Goal: Find specific page/section: Find specific page/section

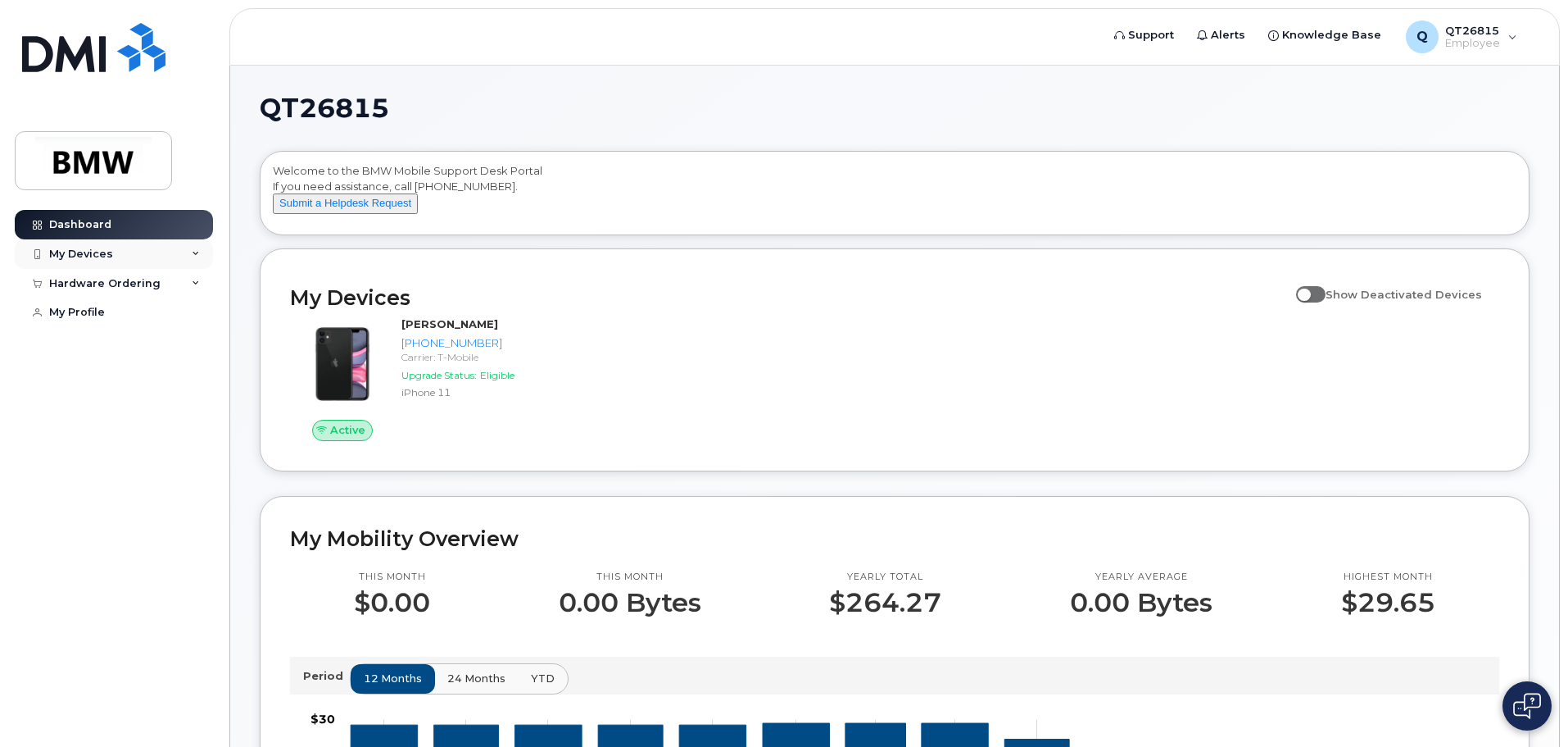
click at [196, 252] on icon at bounding box center [195, 254] width 8 height 8
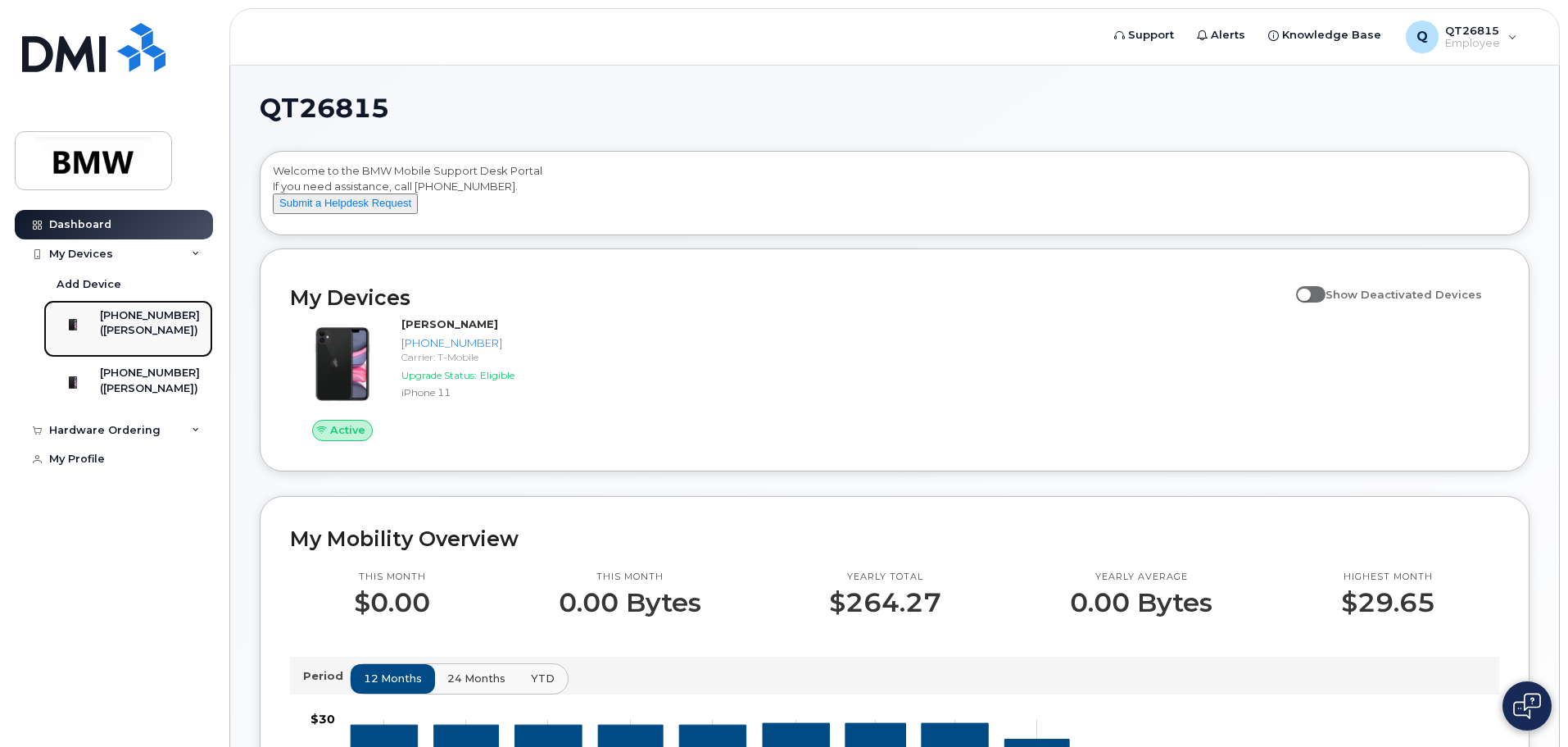
click at [158, 337] on div "([PERSON_NAME])" at bounding box center [151, 330] width 100 height 15
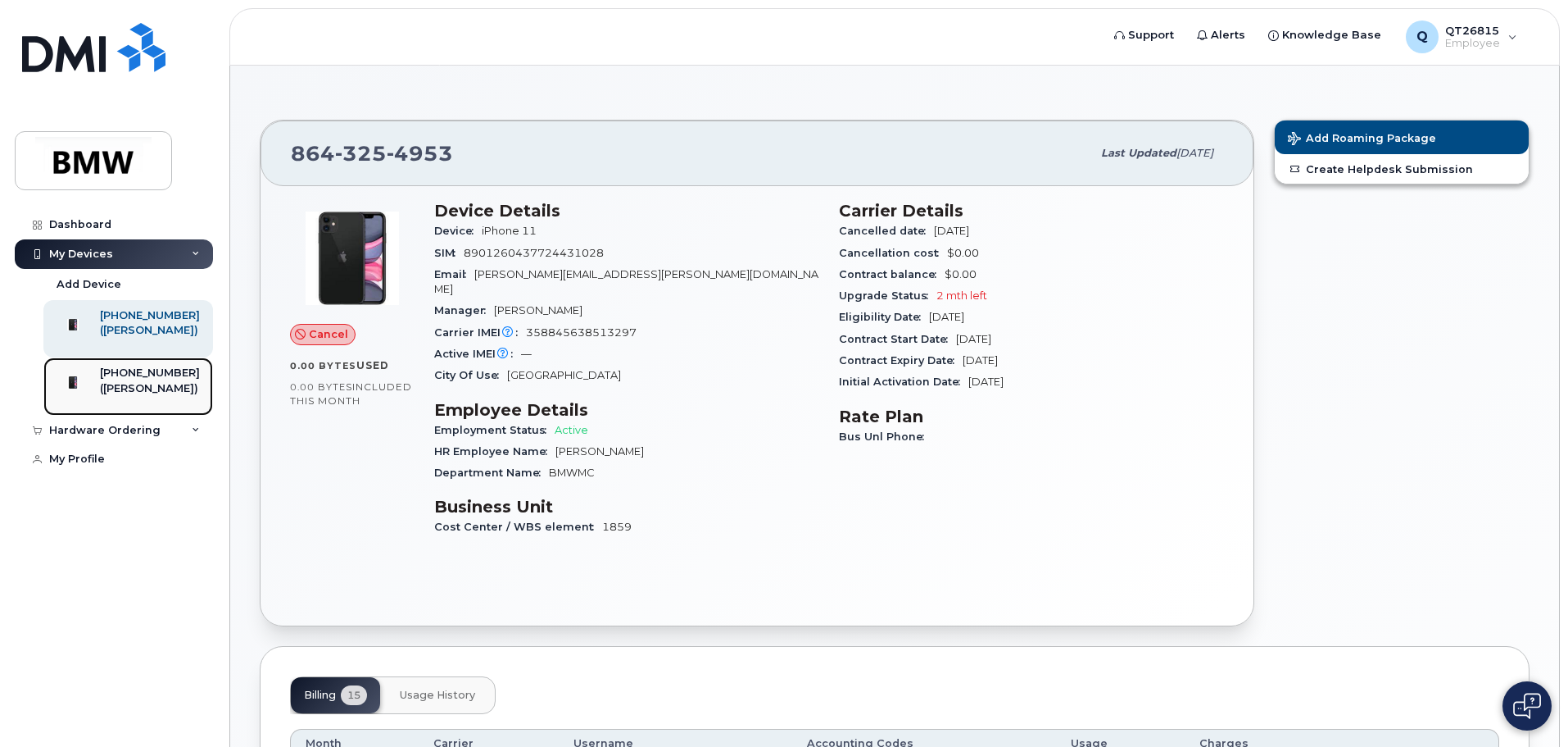
click at [165, 396] on div "([PERSON_NAME])" at bounding box center [151, 388] width 100 height 15
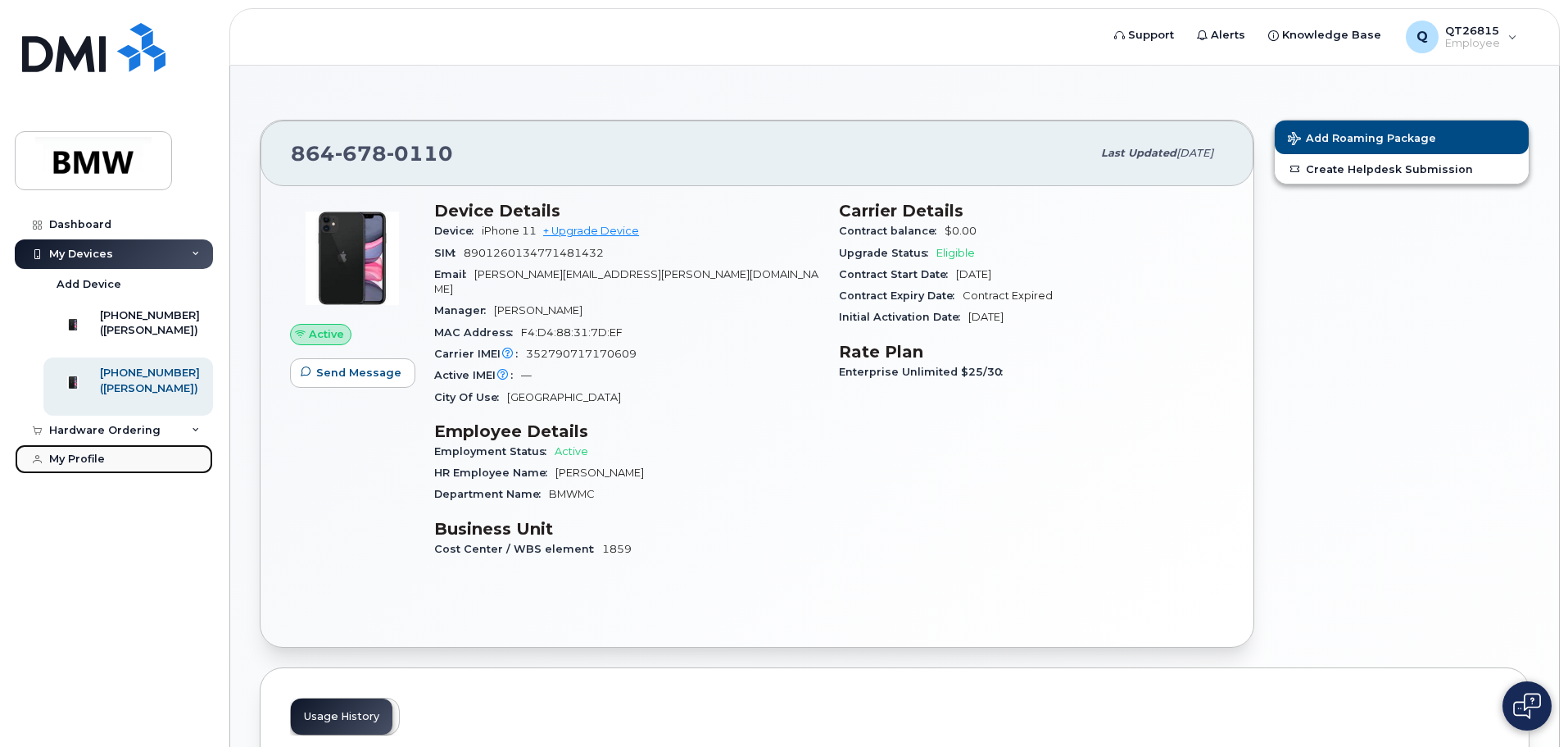
click at [78, 466] on div "My Profile" at bounding box center [77, 459] width 55 height 13
